Goal: Browse casually

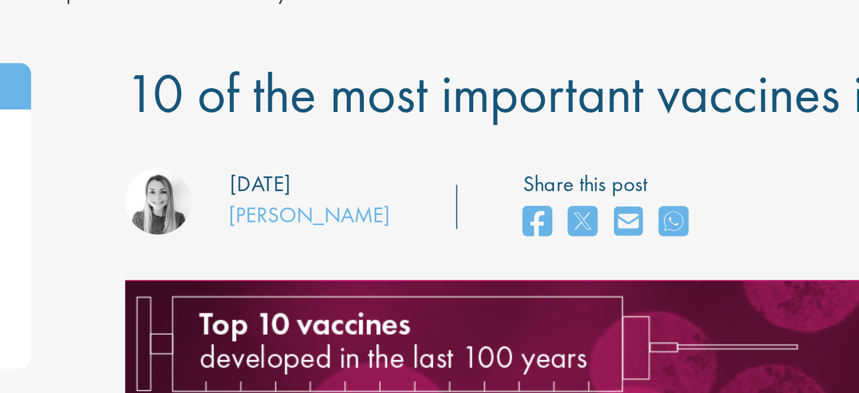
scroll to position [1, 0]
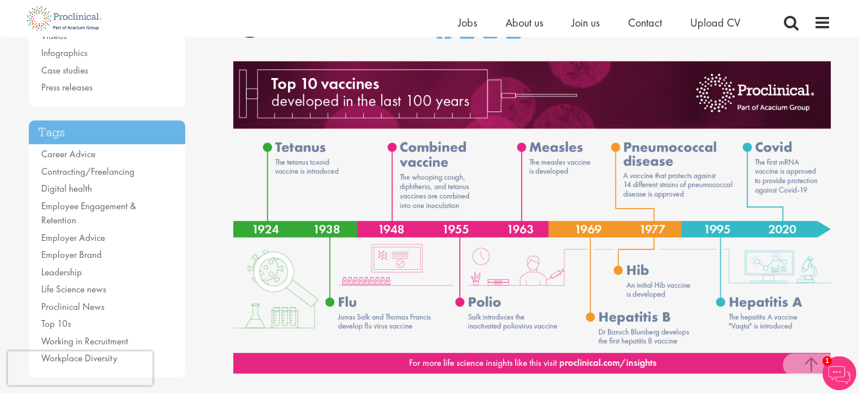
scroll to position [176, 0]
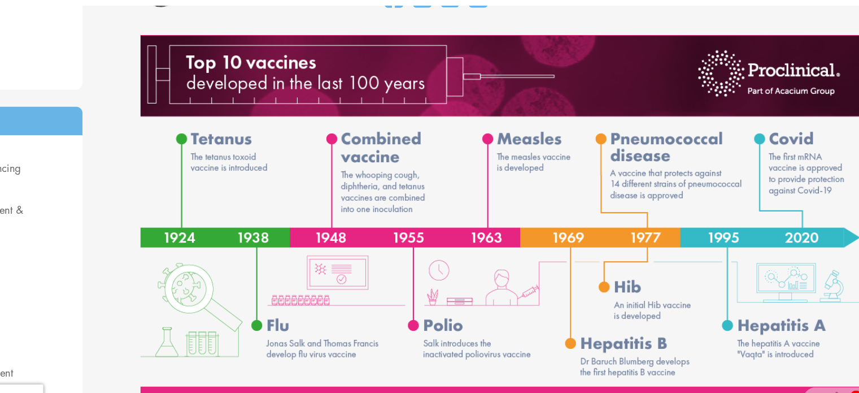
click at [657, 198] on img at bounding box center [532, 217] width 598 height 312
